Goal: Task Accomplishment & Management: Use online tool/utility

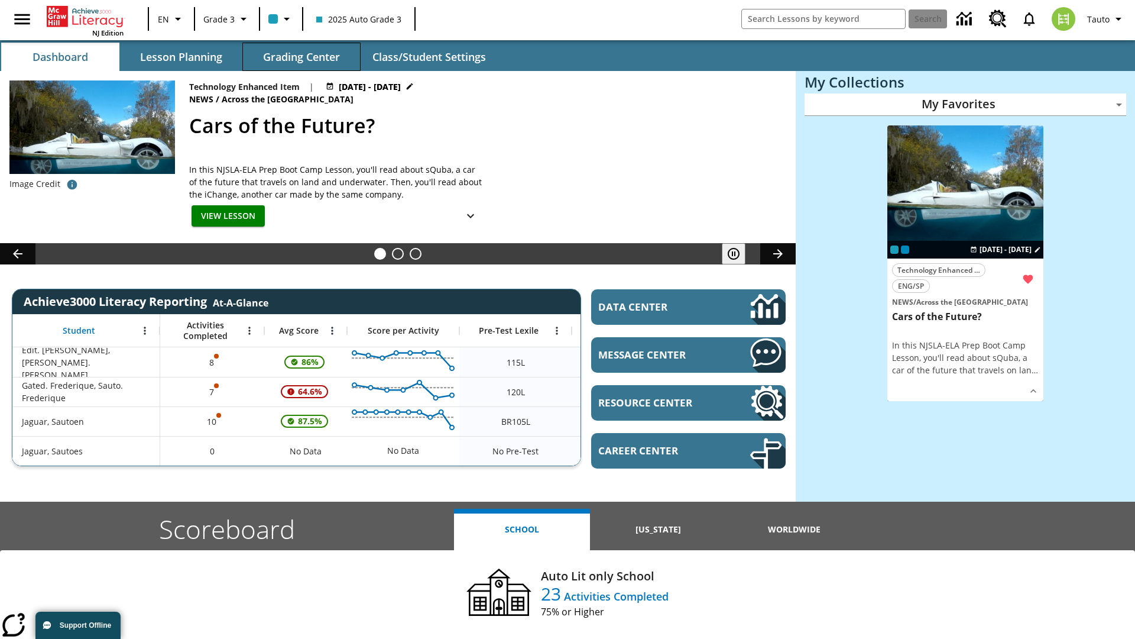
click at [302, 57] on span "Grading Center" at bounding box center [301, 57] width 77 height 14
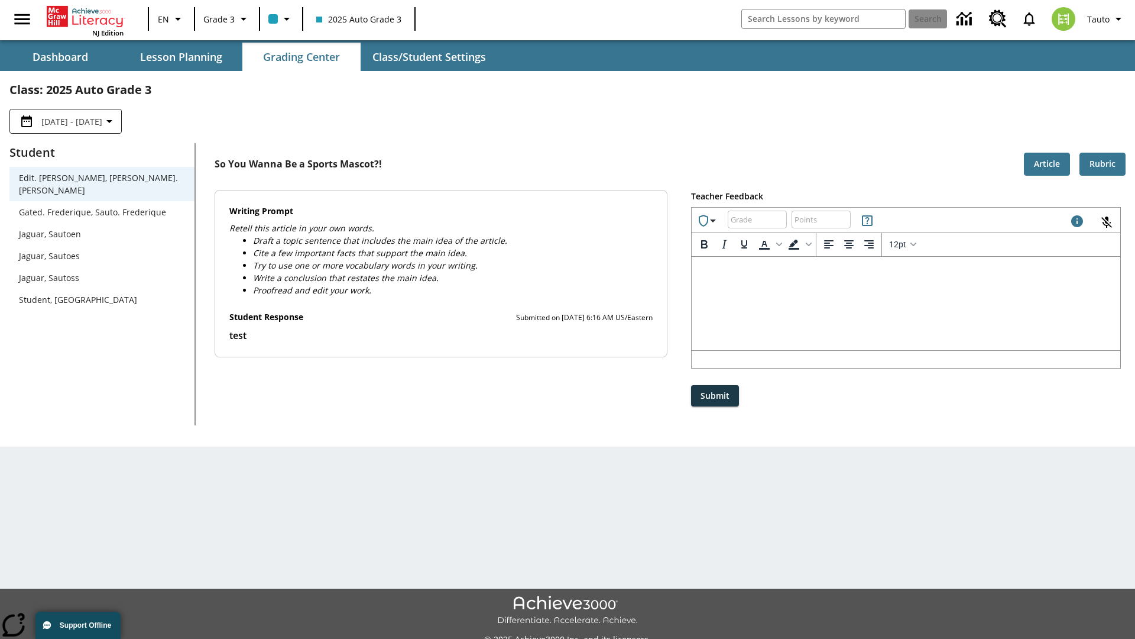
click at [102, 228] on div "Jaguar, Sautoen" at bounding box center [102, 234] width 166 height 12
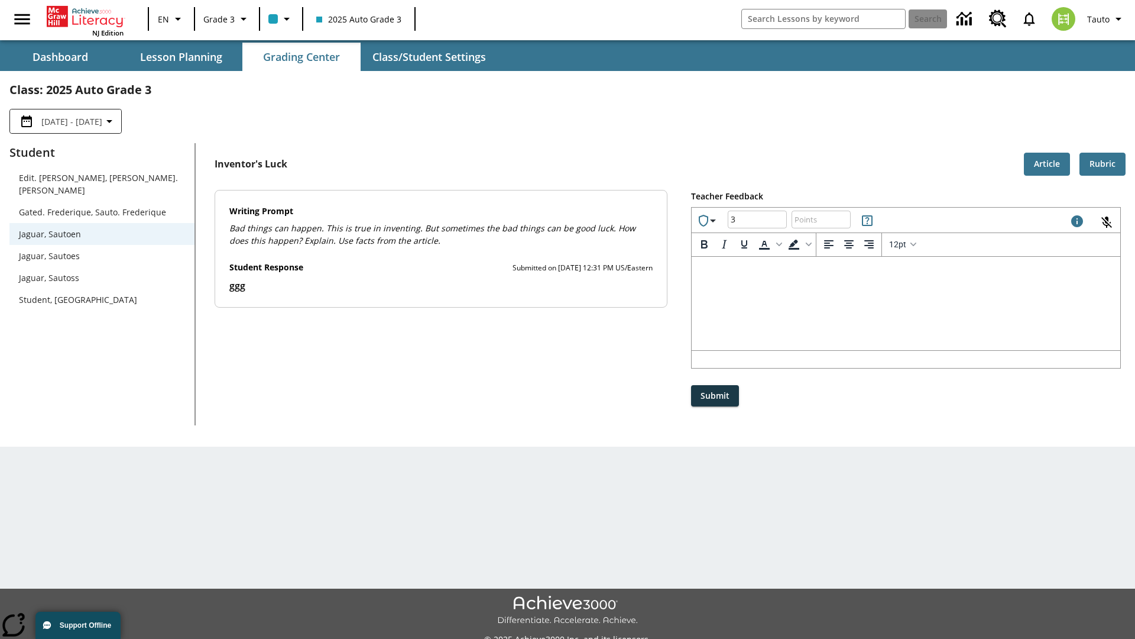
type input "3"
type input "10"
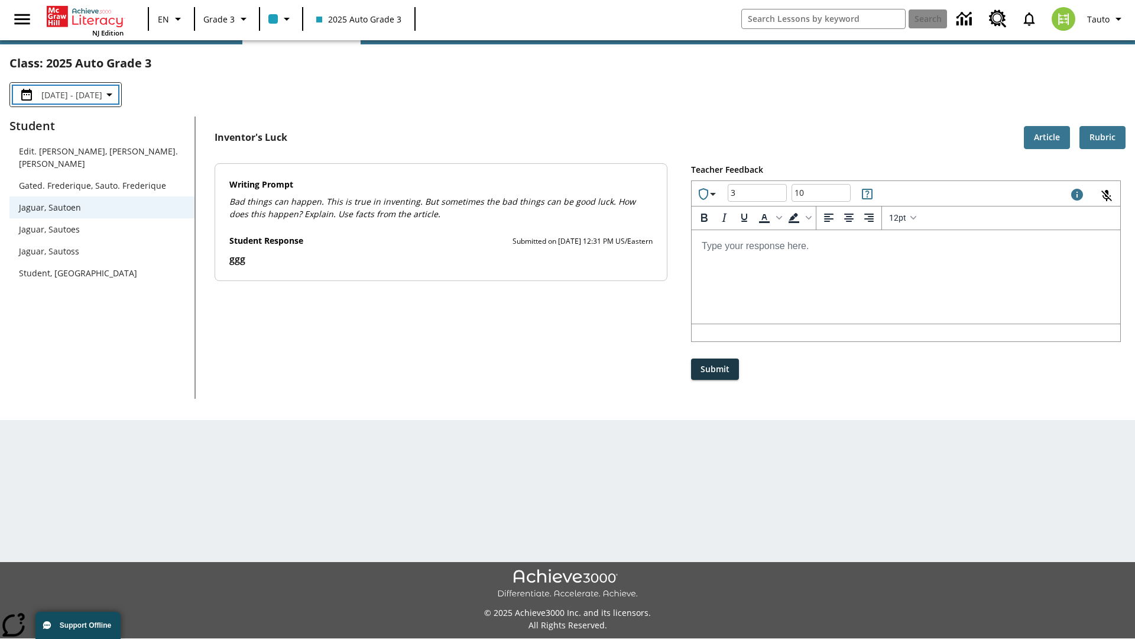
click at [906, 245] on p "Type your response here." at bounding box center [906, 245] width 410 height 13
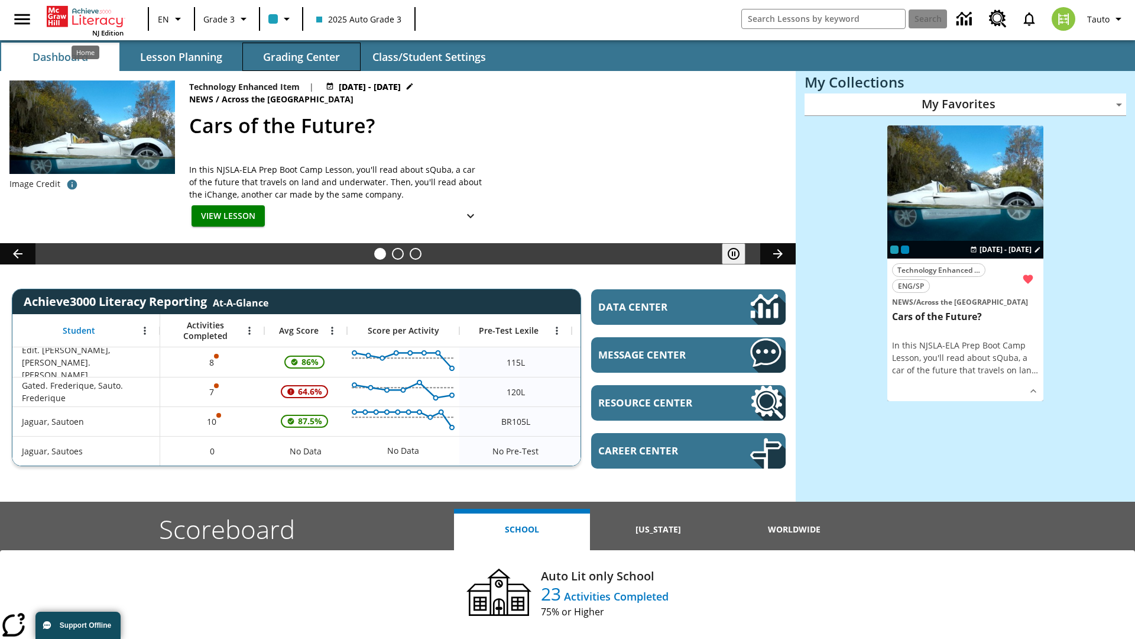
click at [302, 57] on span "Grading Center" at bounding box center [301, 57] width 77 height 14
